Goal: Download file/media

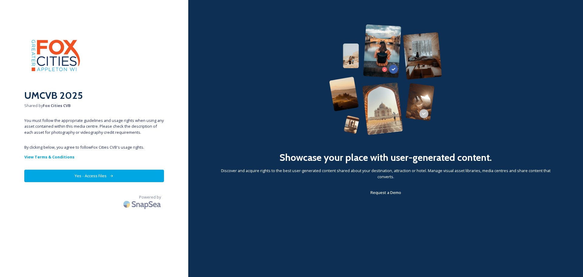
click at [104, 176] on button "Yes - Access Files" at bounding box center [94, 175] width 140 height 12
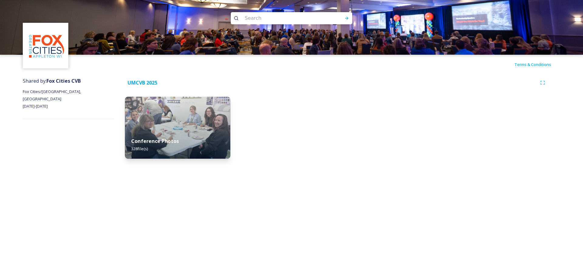
click at [183, 140] on div "Conference Photos 328 file(s)" at bounding box center [177, 145] width 105 height 28
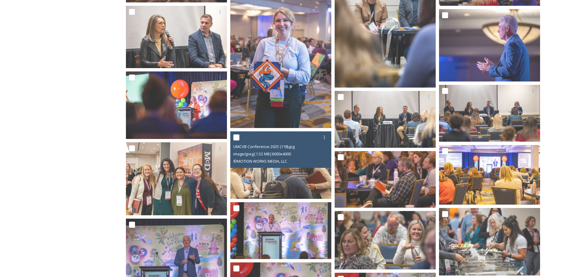
scroll to position [1032, 0]
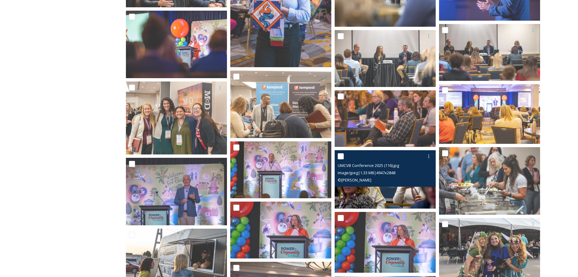
click at [343, 158] on input "checkbox" at bounding box center [341, 156] width 6 height 6
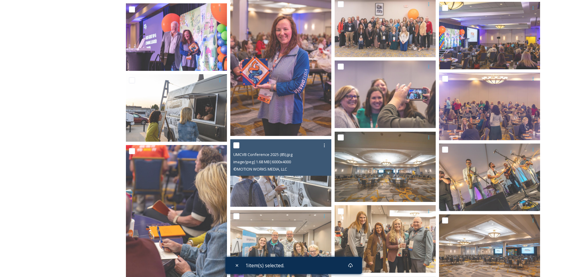
scroll to position [1609, 0]
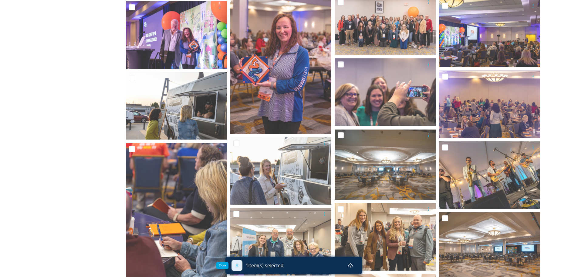
click at [236, 265] on icon at bounding box center [237, 265] width 5 height 5
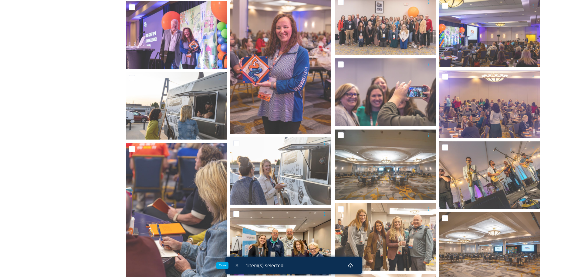
checkbox input "false"
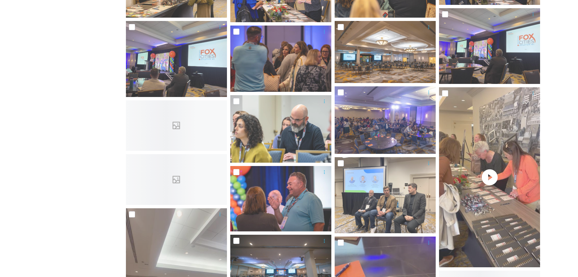
scroll to position [4189, 0]
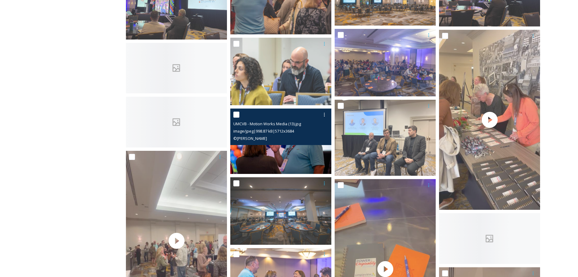
click at [235, 115] on input "checkbox" at bounding box center [236, 114] width 6 height 6
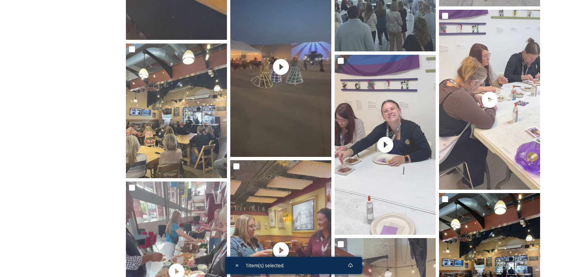
scroll to position [6010, 0]
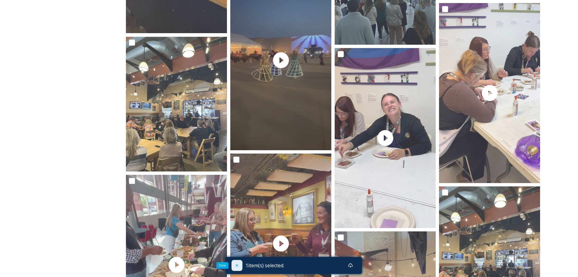
click at [236, 265] on icon at bounding box center [237, 265] width 5 height 5
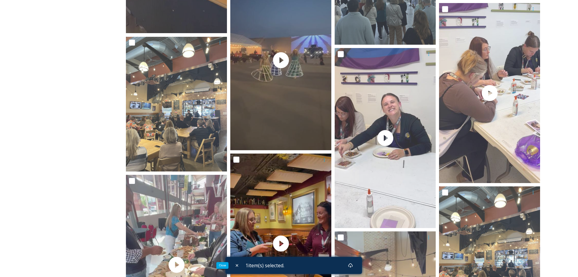
checkbox input "false"
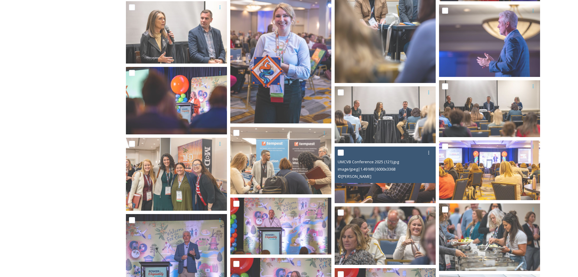
scroll to position [1062, 0]
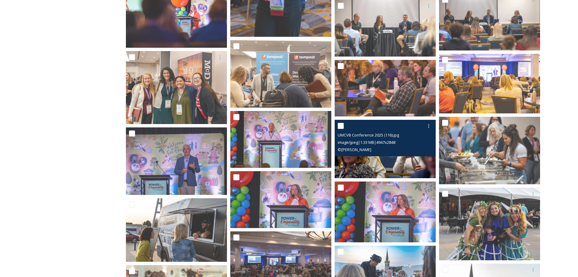
click at [343, 126] on input "checkbox" at bounding box center [341, 126] width 6 height 6
checkbox input "true"
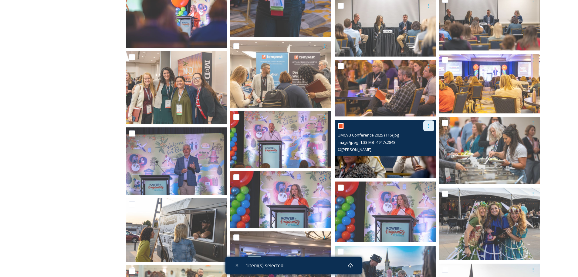
click at [428, 128] on icon at bounding box center [429, 125] width 5 height 5
click at [421, 148] on span "Download" at bounding box center [422, 151] width 19 height 6
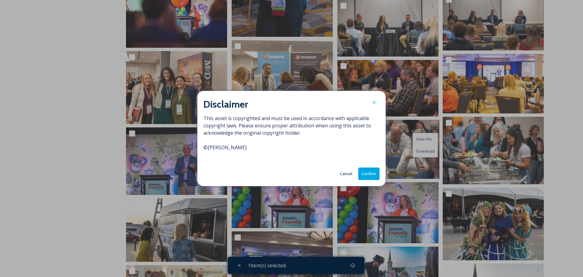
click at [370, 171] on button "Confirm" at bounding box center [368, 173] width 21 height 12
